Goal: Check status: Check status

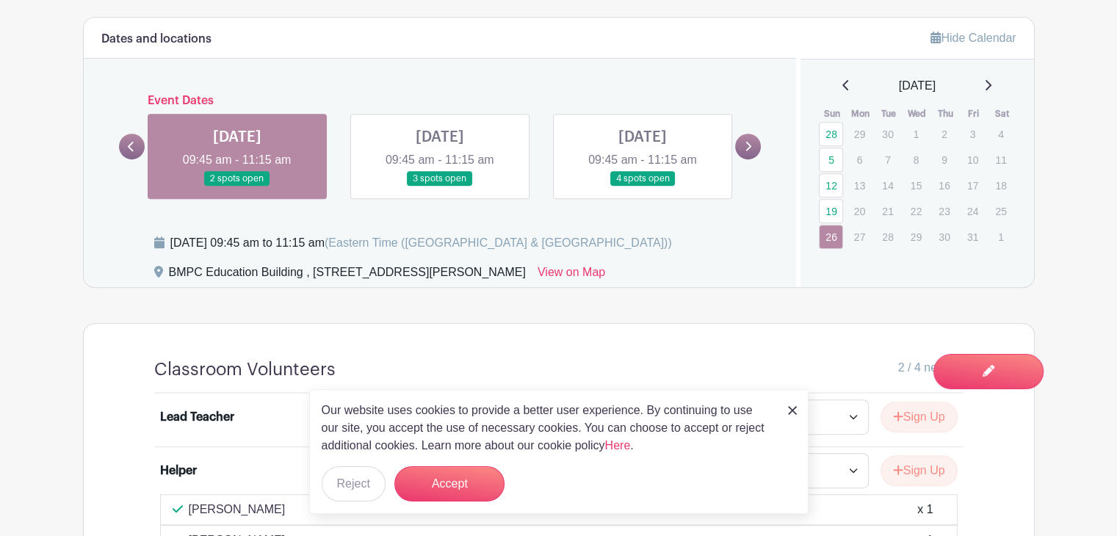
scroll to position [588, 0]
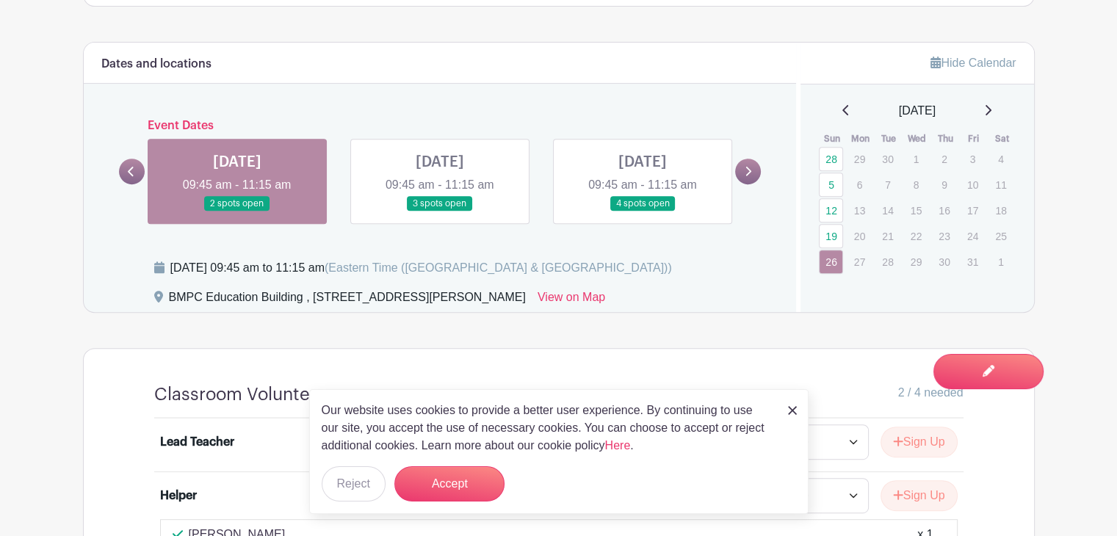
click at [134, 175] on icon at bounding box center [131, 171] width 7 height 11
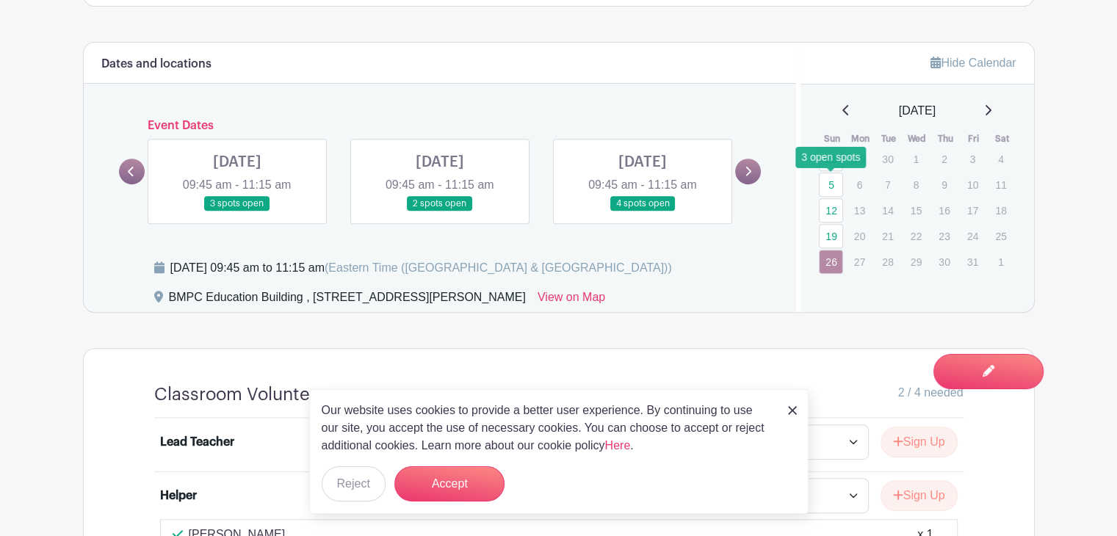
click at [825, 184] on link "5" at bounding box center [831, 185] width 24 height 24
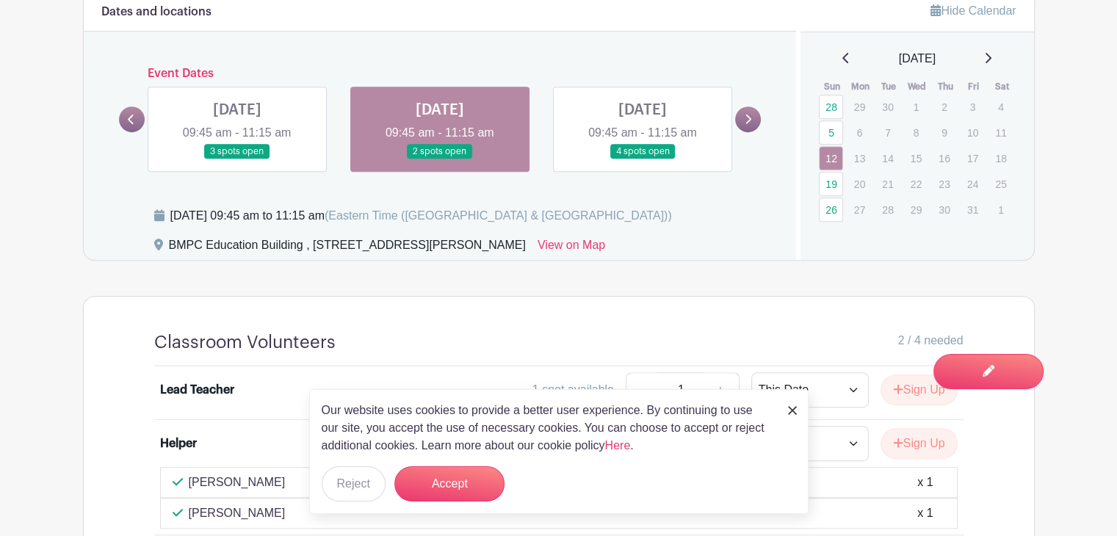
scroll to position [618, 0]
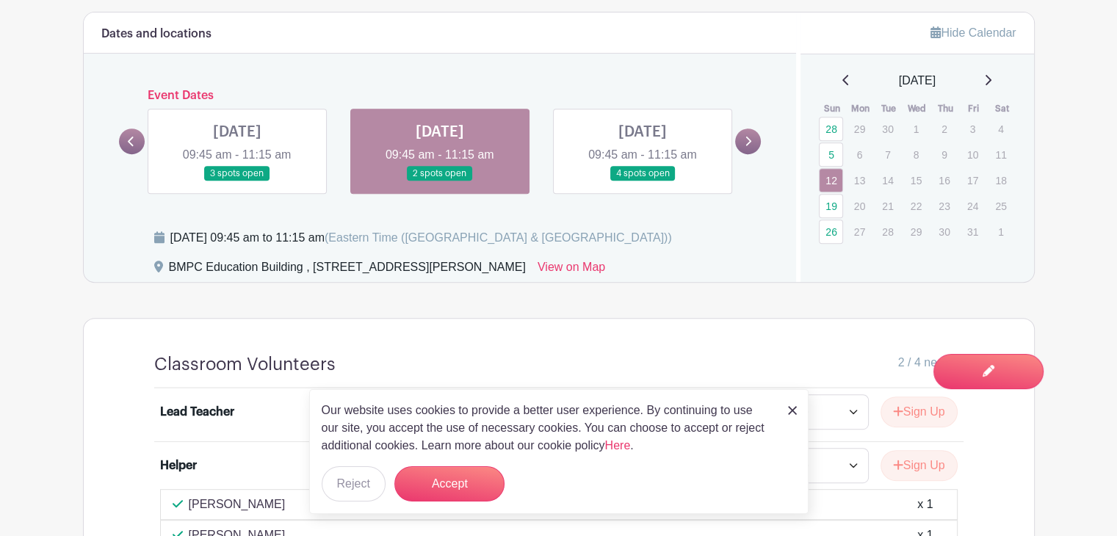
click at [237, 181] on link at bounding box center [237, 181] width 0 height 0
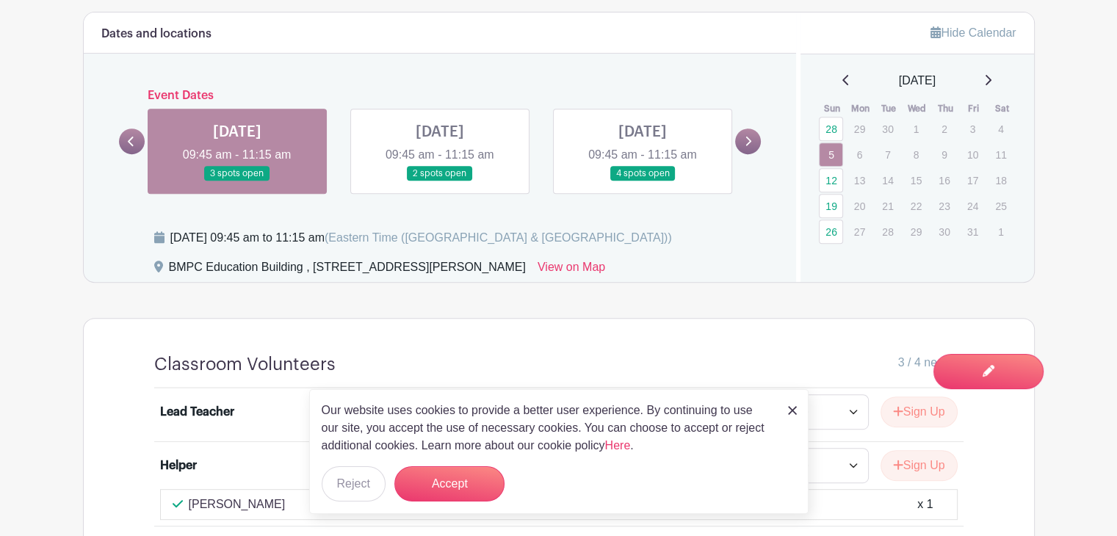
scroll to position [735, 0]
